Goal: Find specific page/section: Find specific page/section

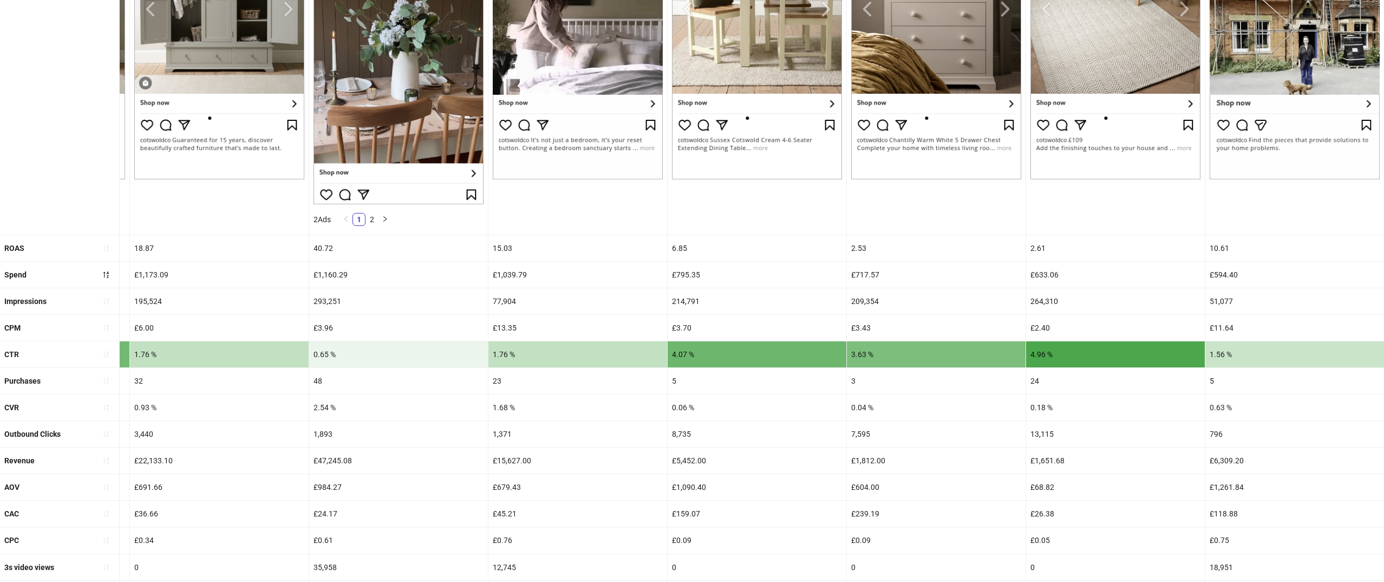
scroll to position [0, 2316]
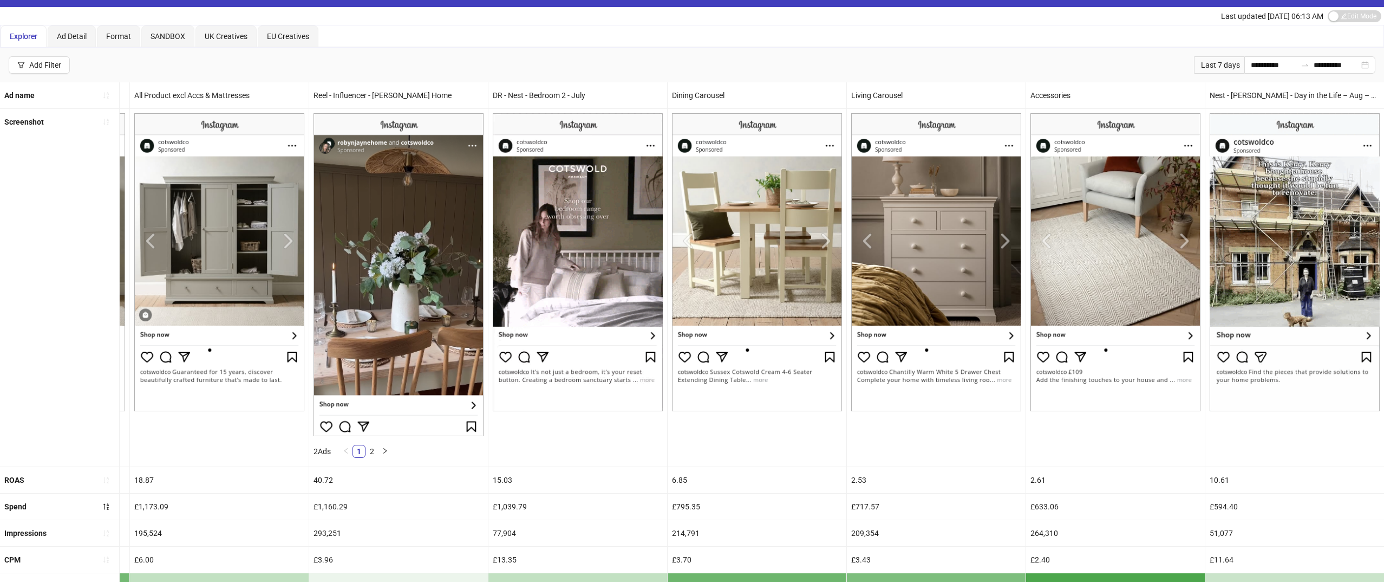
scroll to position [114, 0]
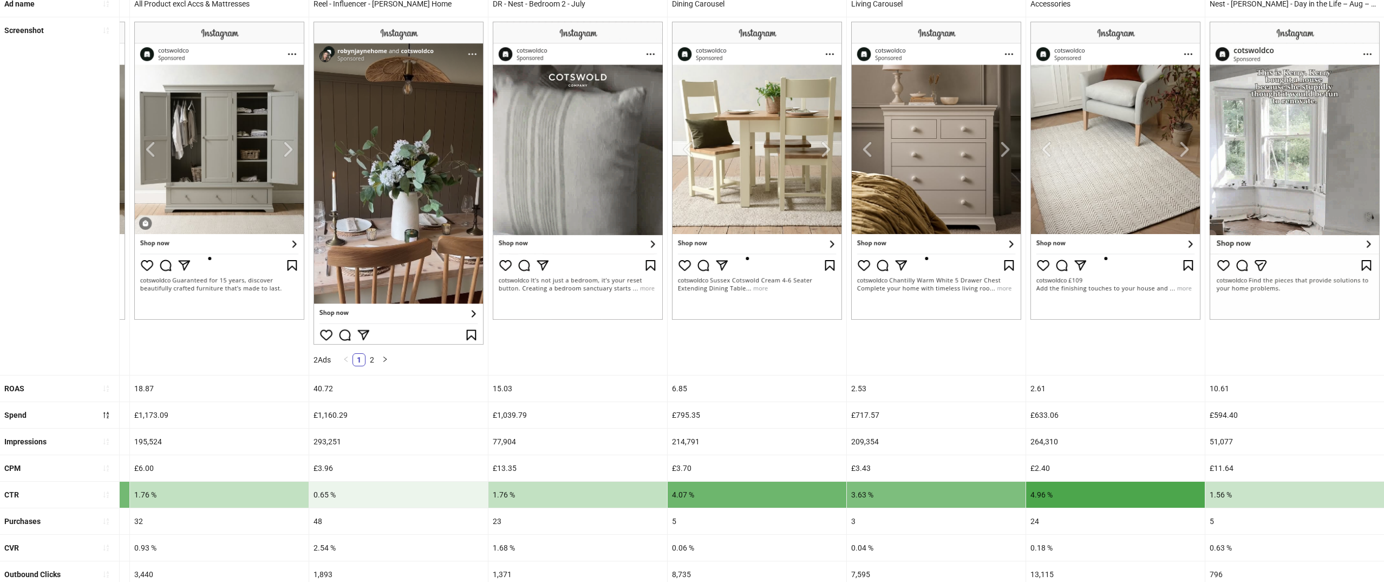
click at [1281, 178] on img at bounding box center [1295, 171] width 170 height 298
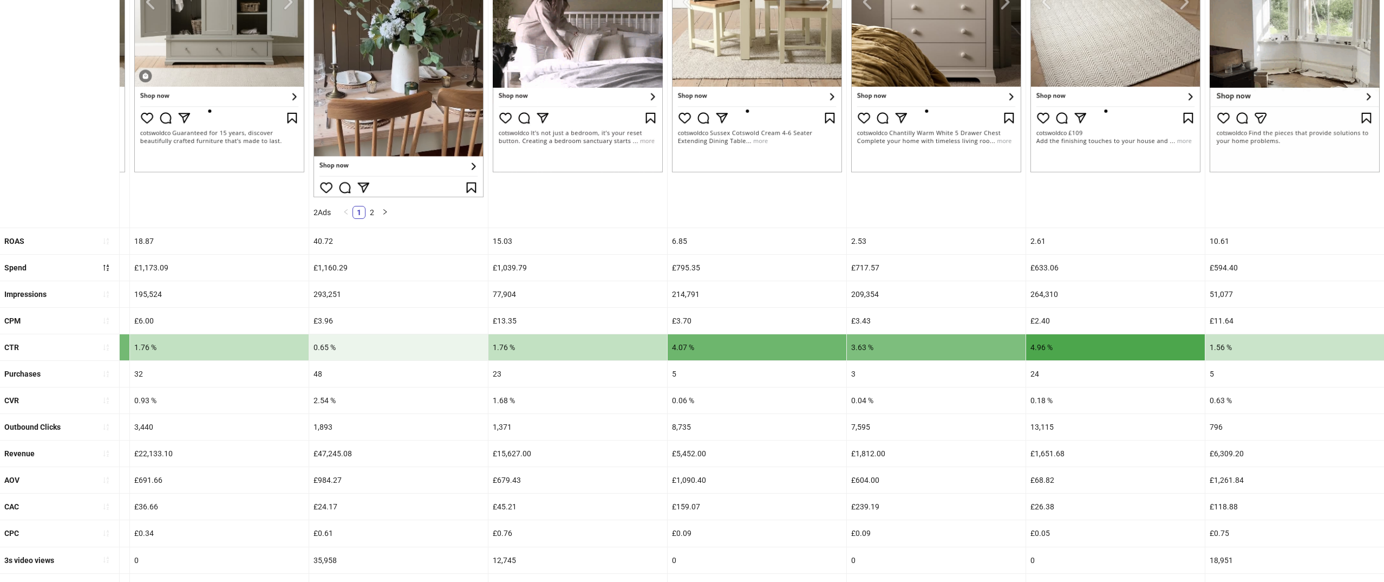
scroll to position [267, 0]
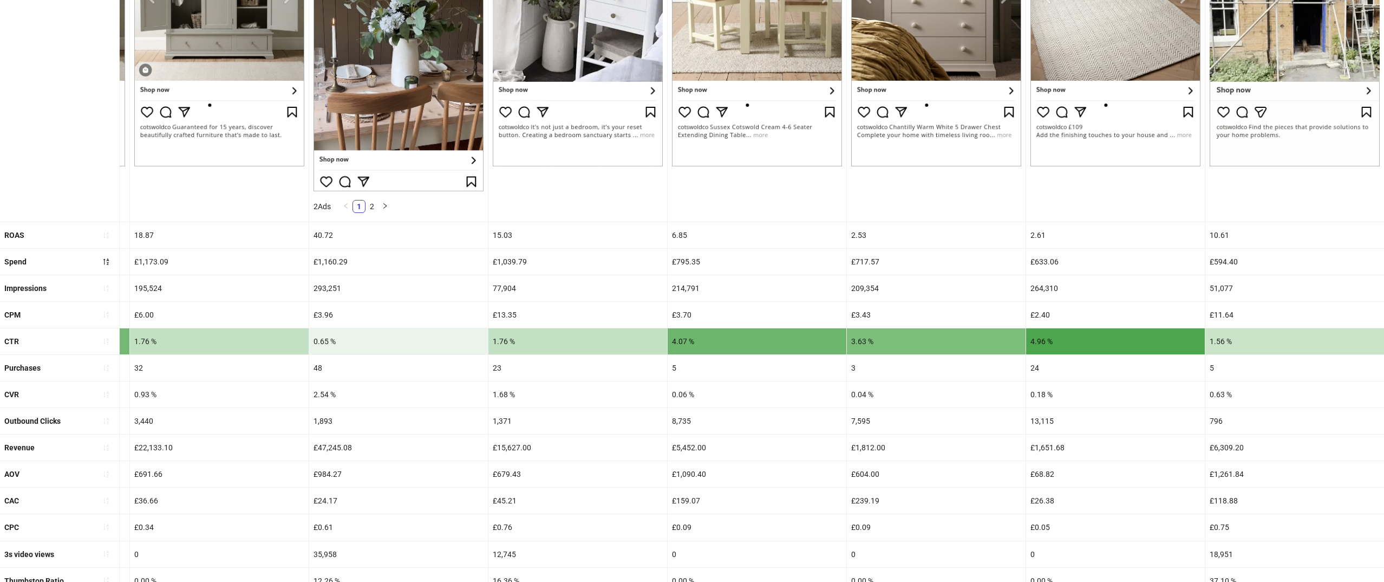
click at [1259, 244] on div "10.61" at bounding box center [1294, 235] width 179 height 26
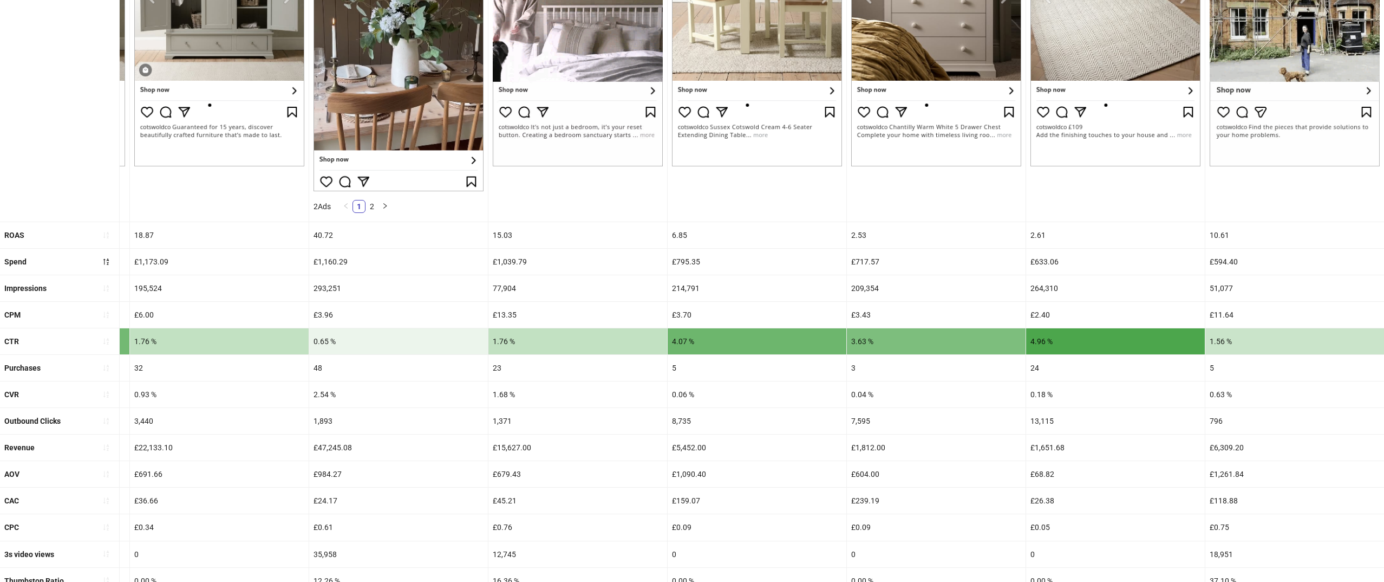
click at [1237, 309] on div "£11.64" at bounding box center [1294, 315] width 179 height 26
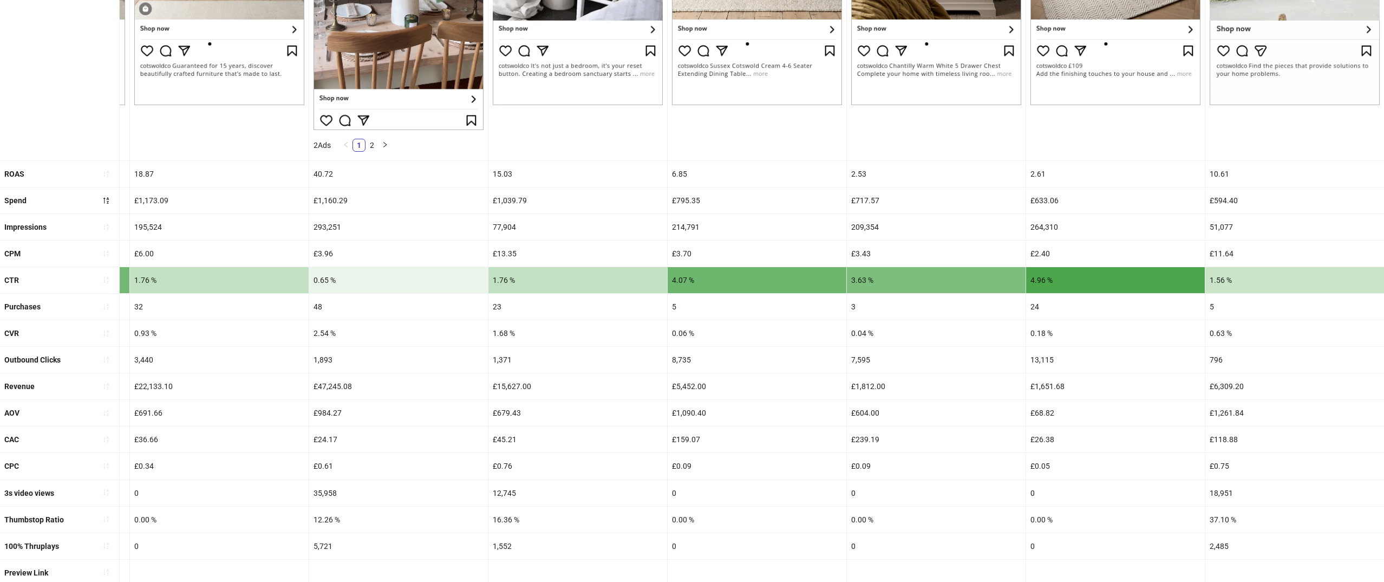
scroll to position [353, 0]
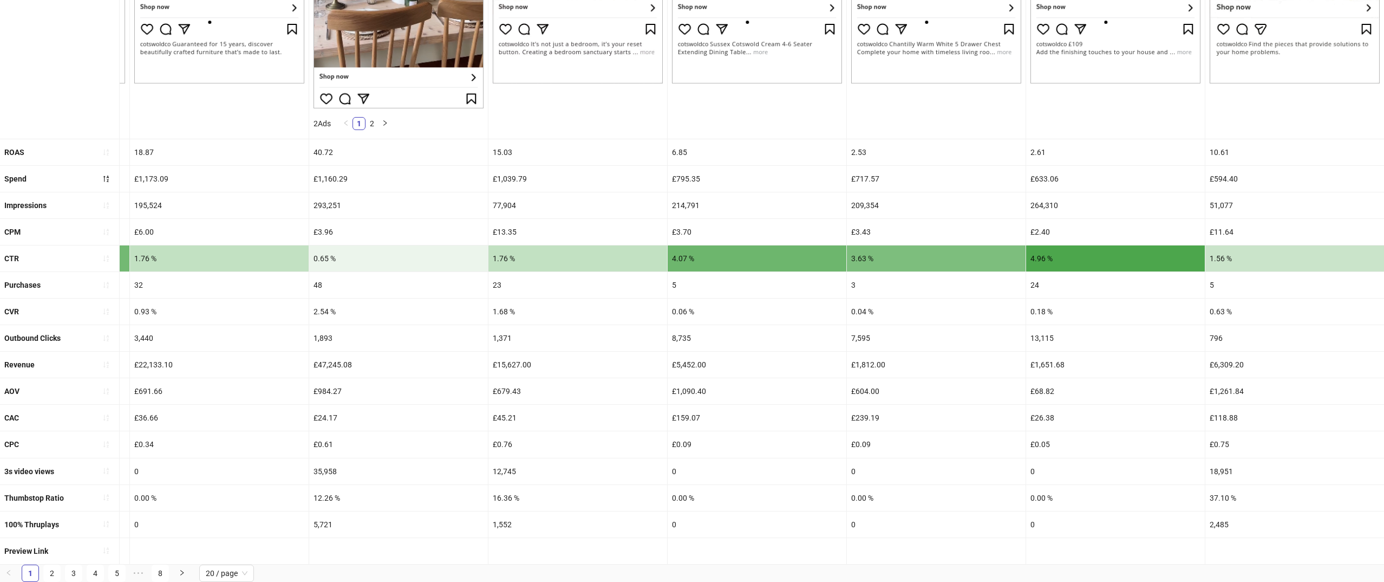
click at [1226, 519] on div "2,485" at bounding box center [1294, 524] width 179 height 26
click at [1223, 493] on div "37.10 %" at bounding box center [1294, 498] width 179 height 26
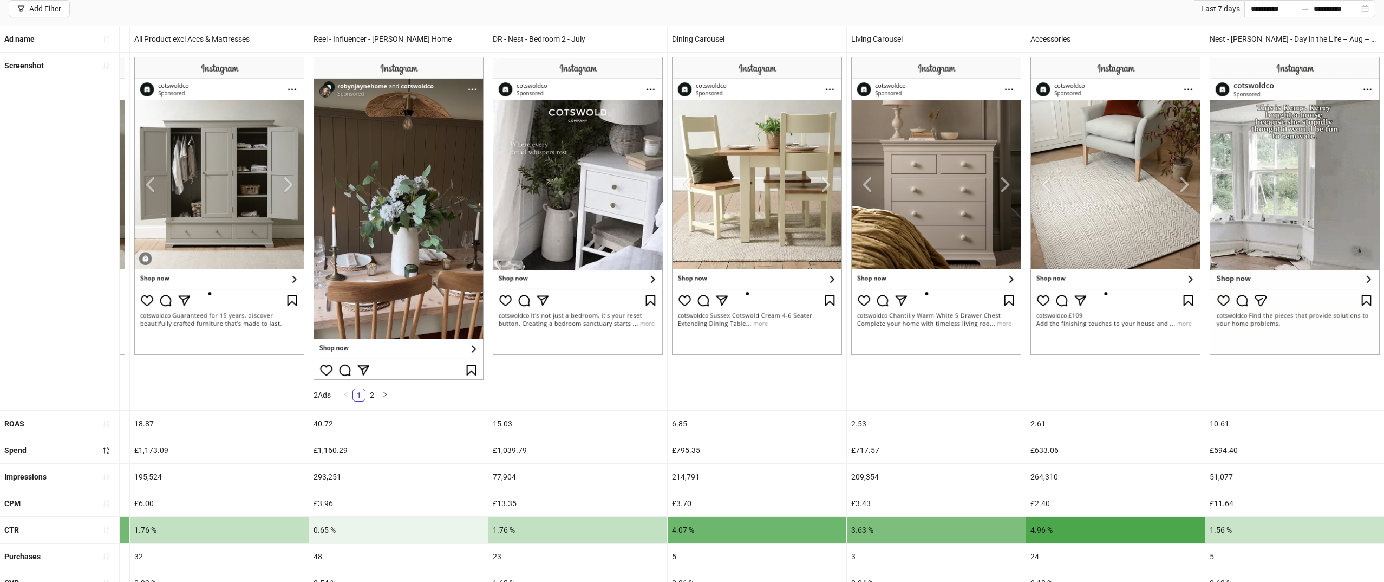
scroll to position [0, 0]
